Goal: Information Seeking & Learning: Learn about a topic

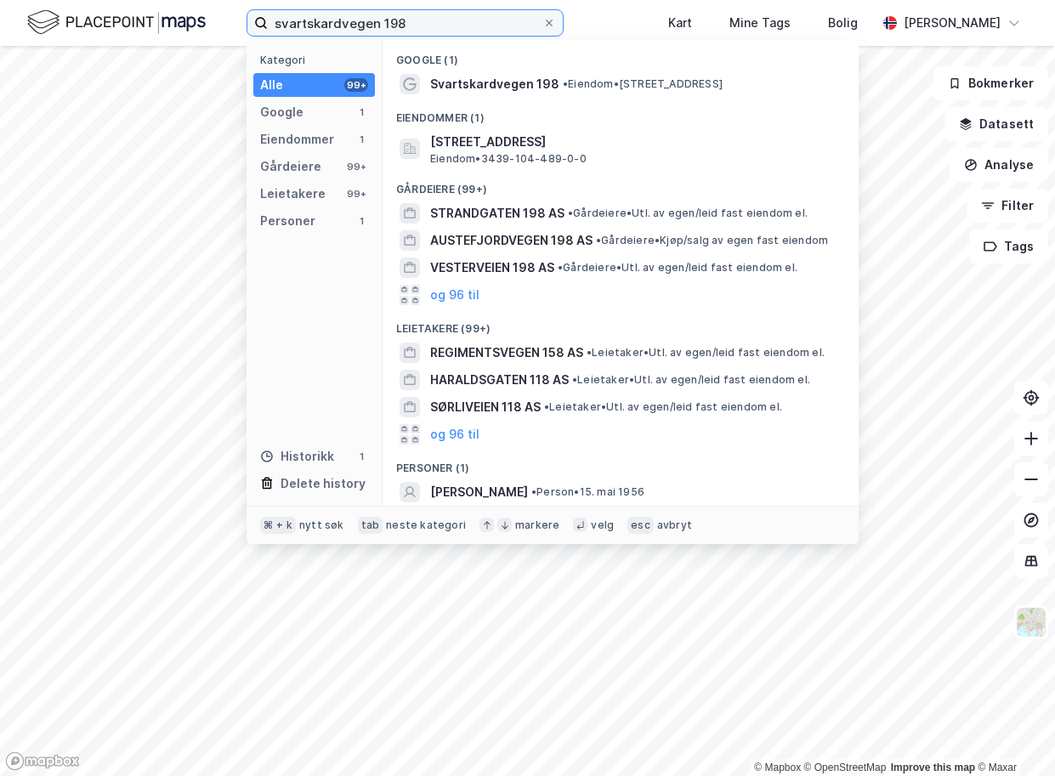
drag, startPoint x: 413, startPoint y: 23, endPoint x: 254, endPoint y: 23, distance: 158.9
click at [268, 23] on input "svartskardvegen 198" at bounding box center [405, 22] width 275 height 25
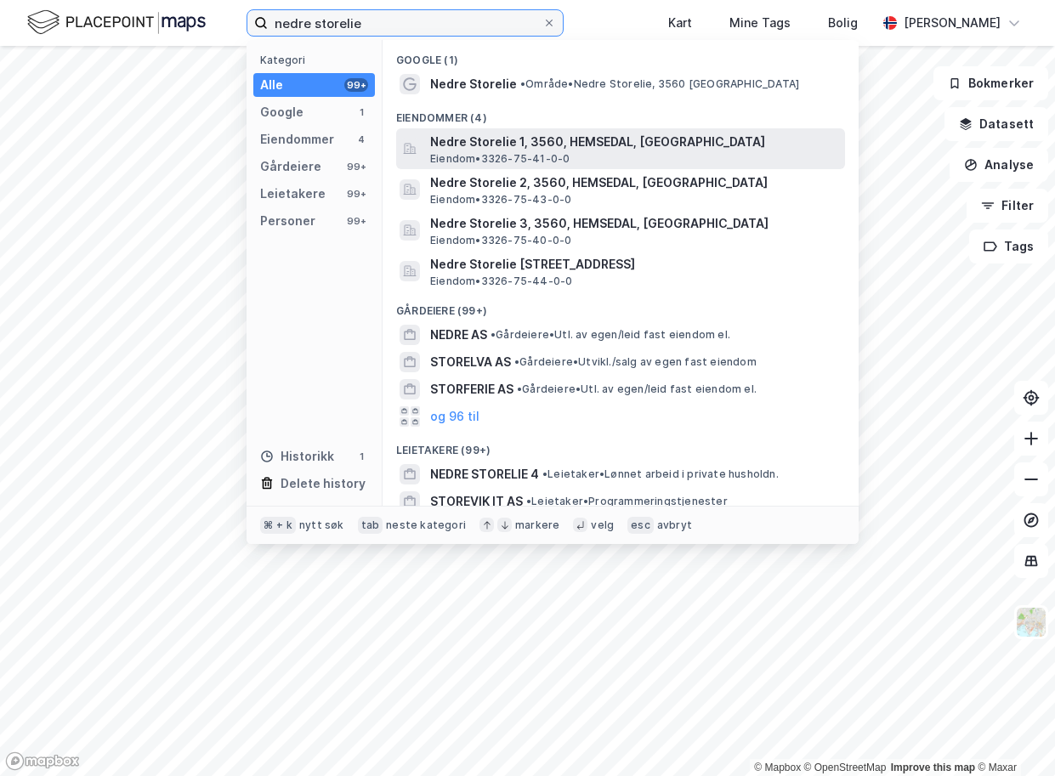
type input "nedre storelie"
click at [465, 145] on span "Nedre Storelie 1, 3560, HEMSEDAL, [GEOGRAPHIC_DATA]" at bounding box center [634, 142] width 408 height 20
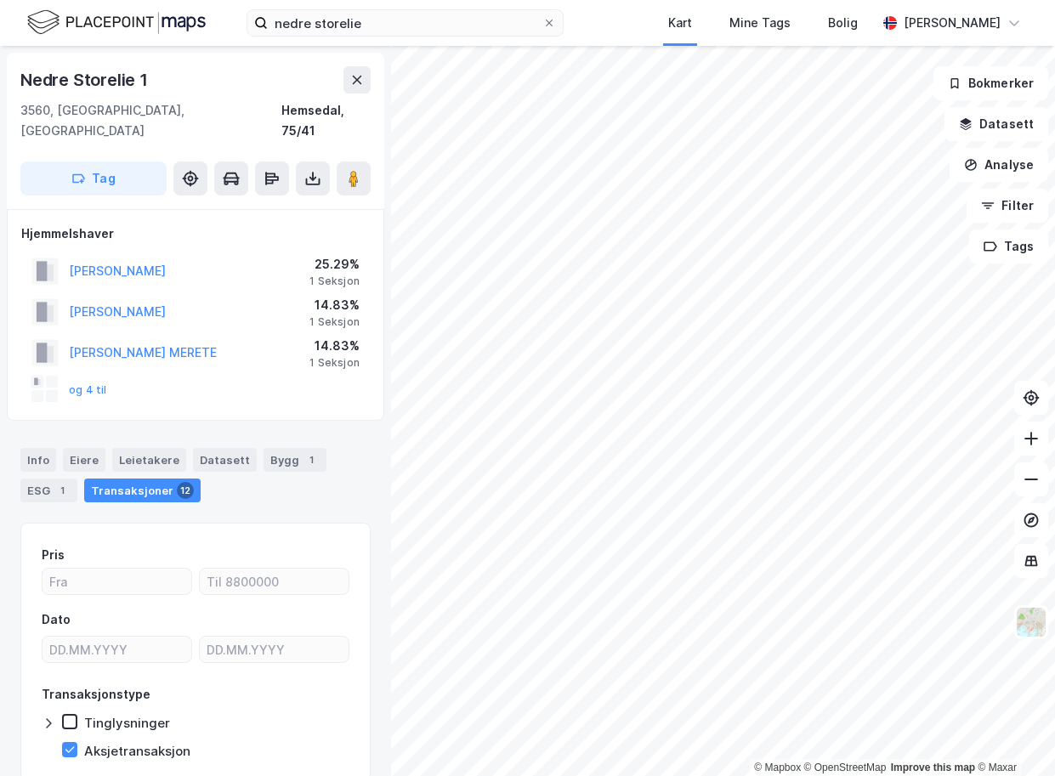
scroll to position [1, 0]
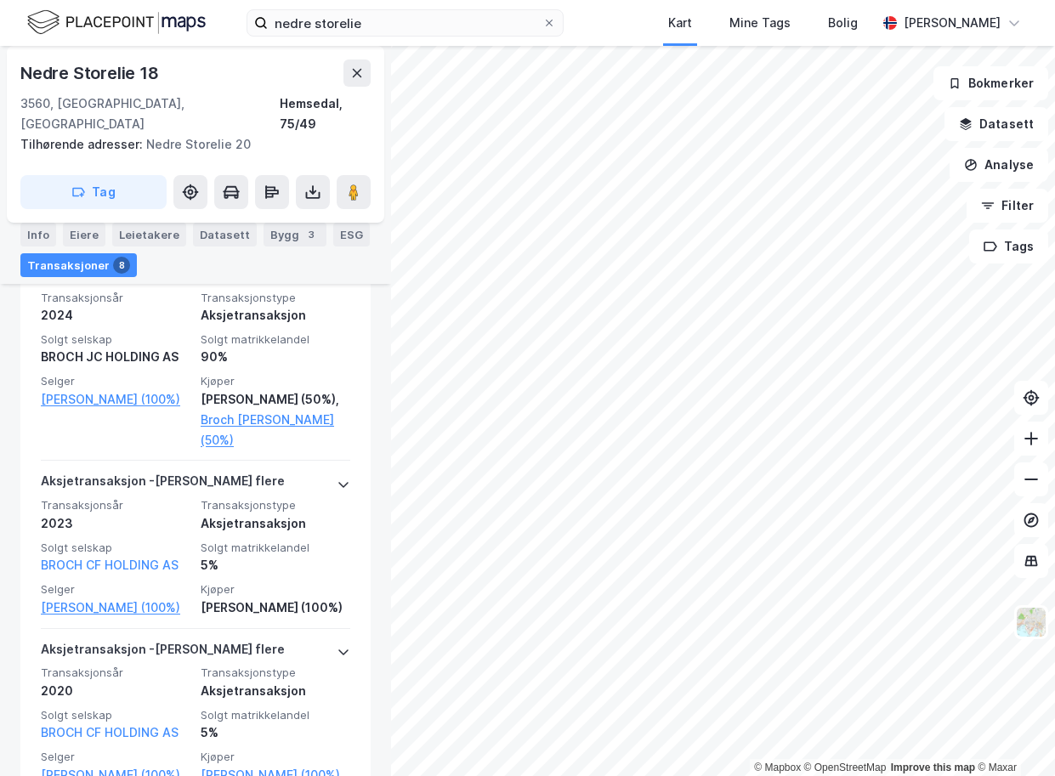
scroll to position [637, 0]
click at [263, 237] on div "Bygg 3" at bounding box center [294, 235] width 63 height 24
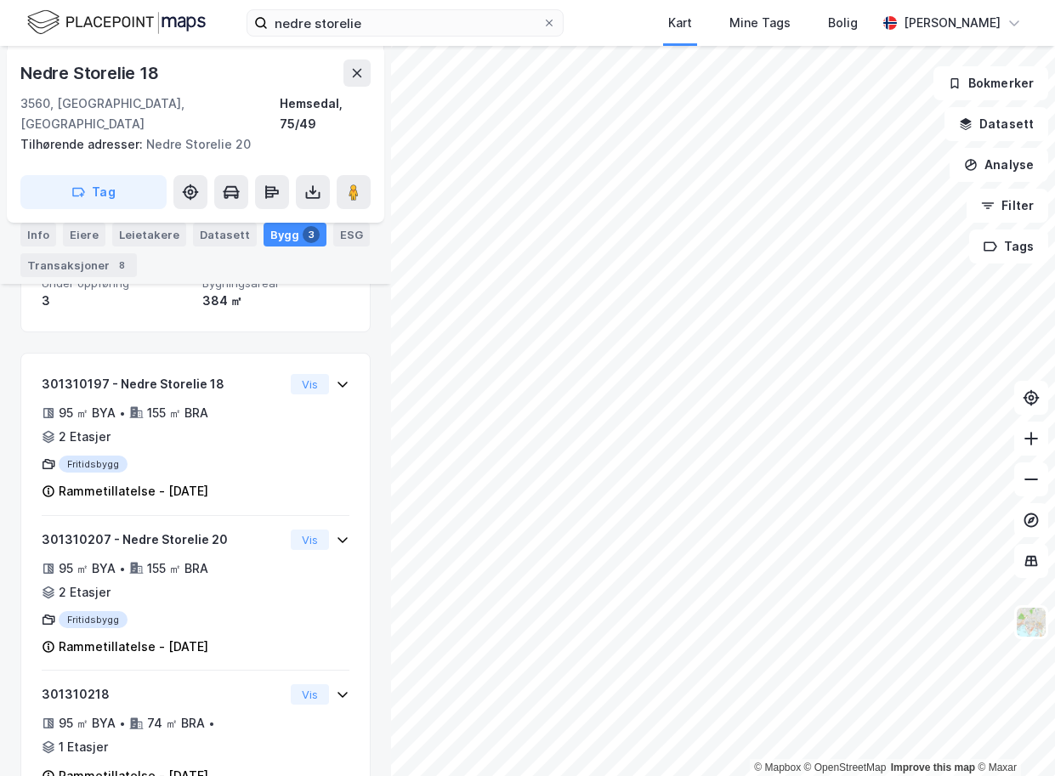
scroll to position [443, 0]
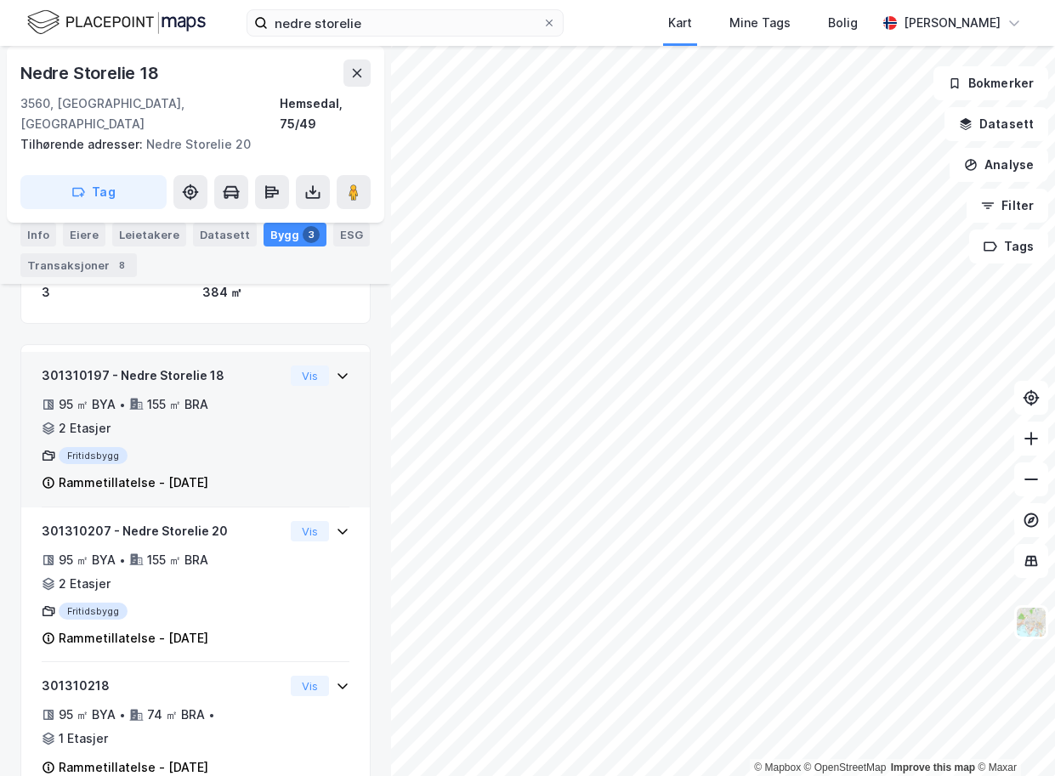
click at [343, 369] on icon at bounding box center [343, 376] width 14 height 14
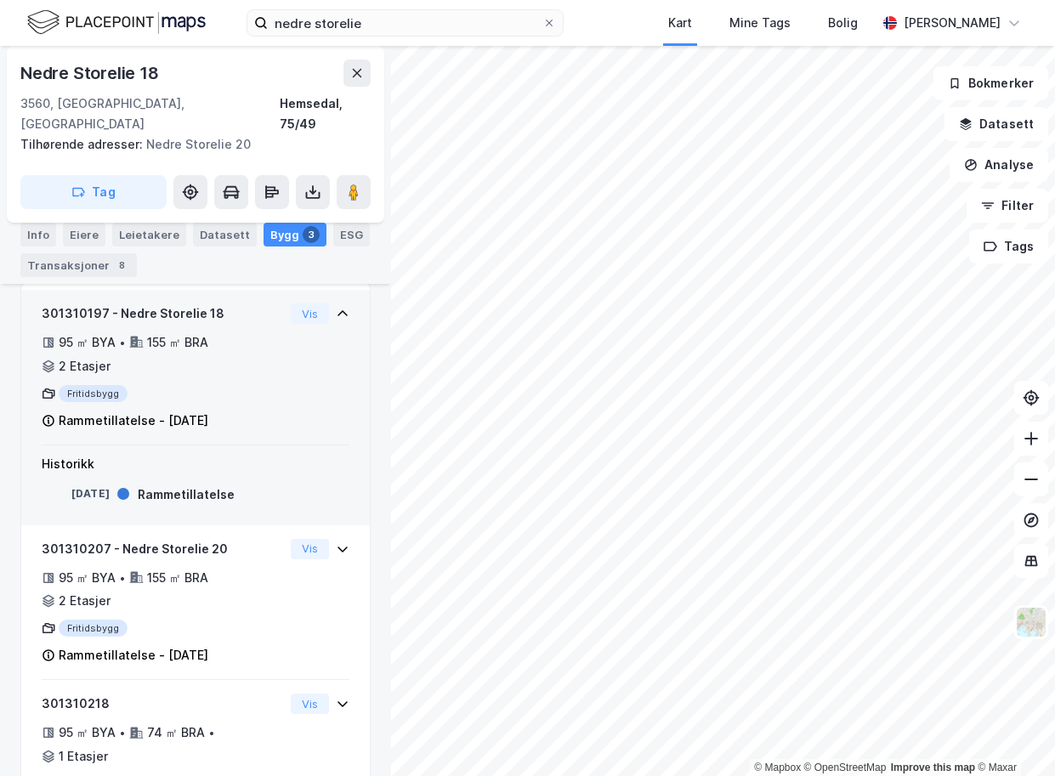
scroll to position [522, 0]
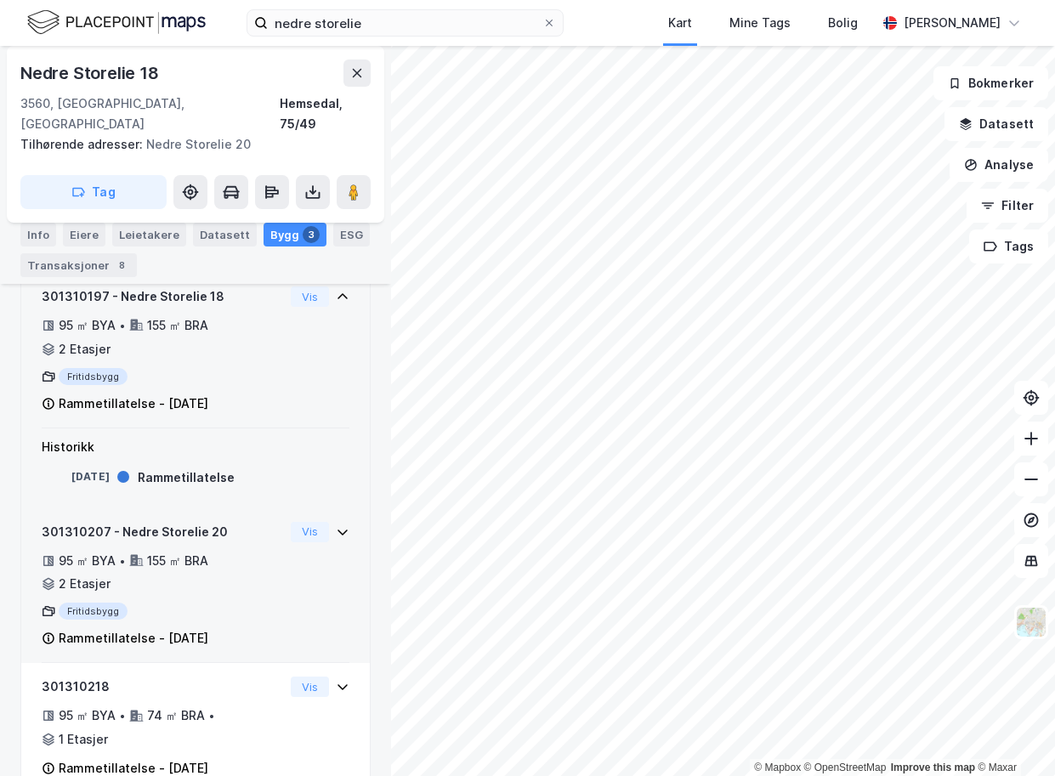
click at [343, 529] on icon at bounding box center [342, 532] width 10 height 6
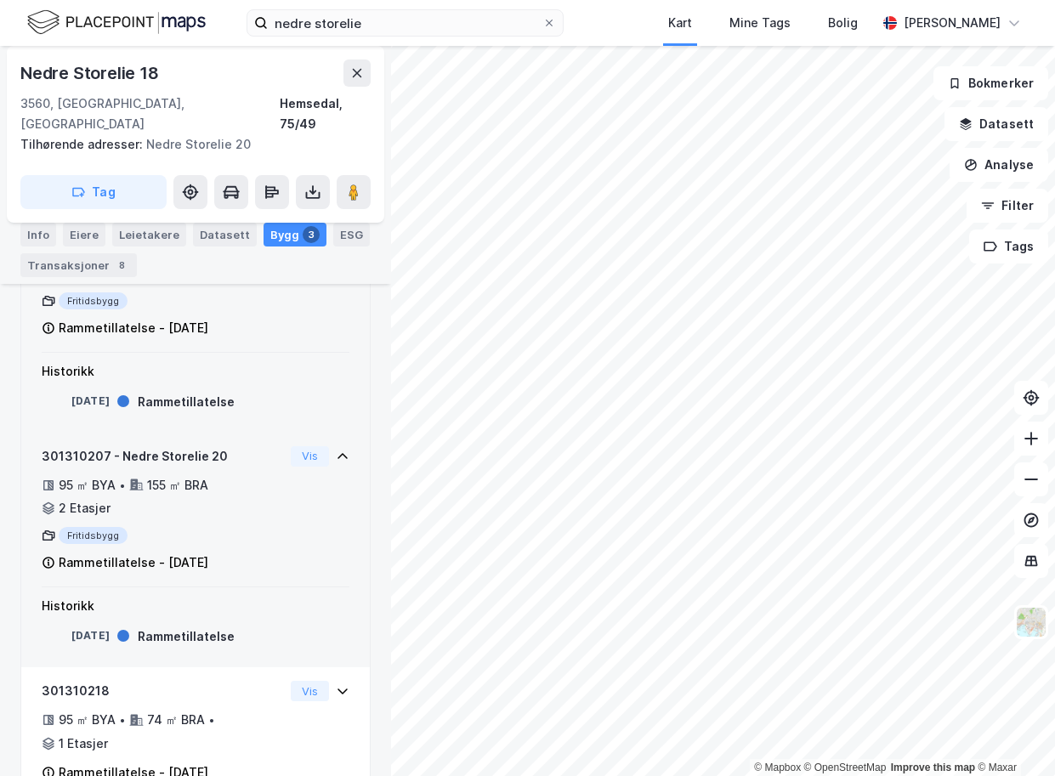
scroll to position [602, 0]
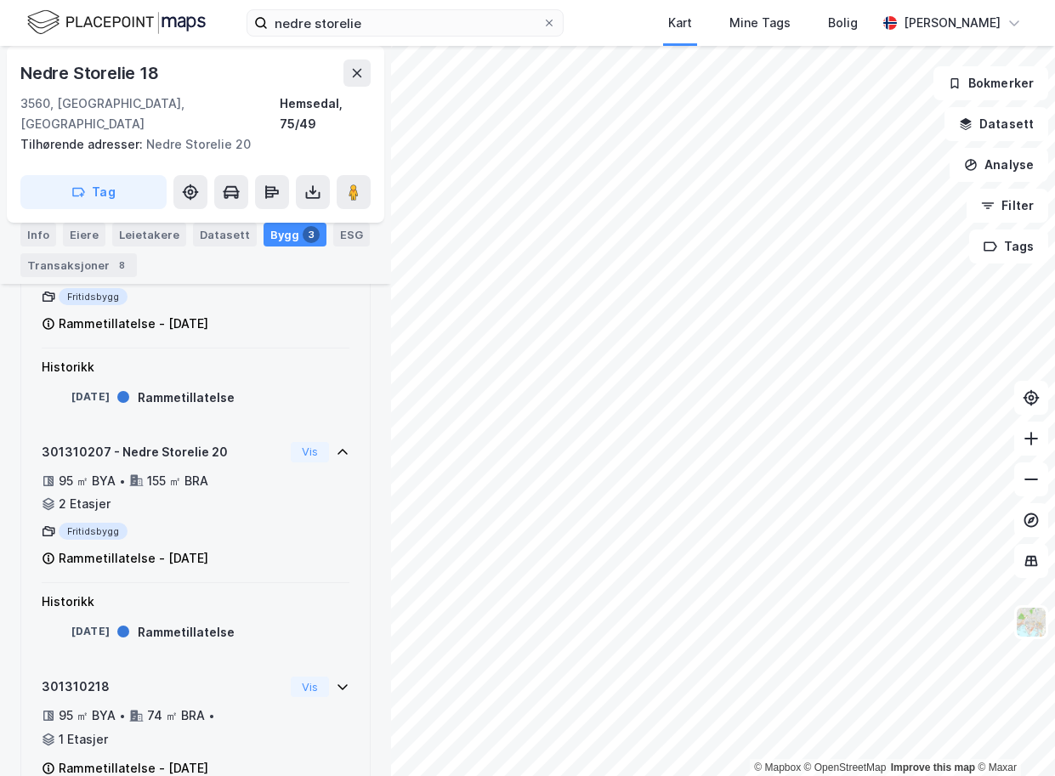
click at [343, 680] on icon at bounding box center [343, 687] width 14 height 14
